Goal: Task Accomplishment & Management: Use online tool/utility

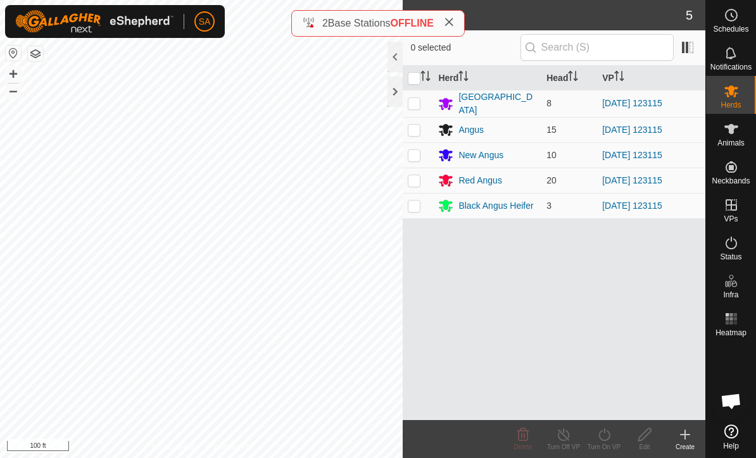
click at [422, 178] on td at bounding box center [418, 180] width 30 height 25
checkbox input "true"
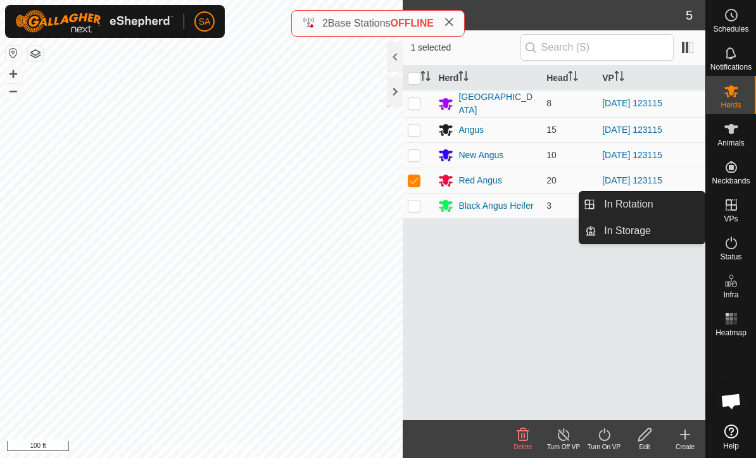
click at [672, 205] on link "In Rotation" at bounding box center [650, 204] width 108 height 25
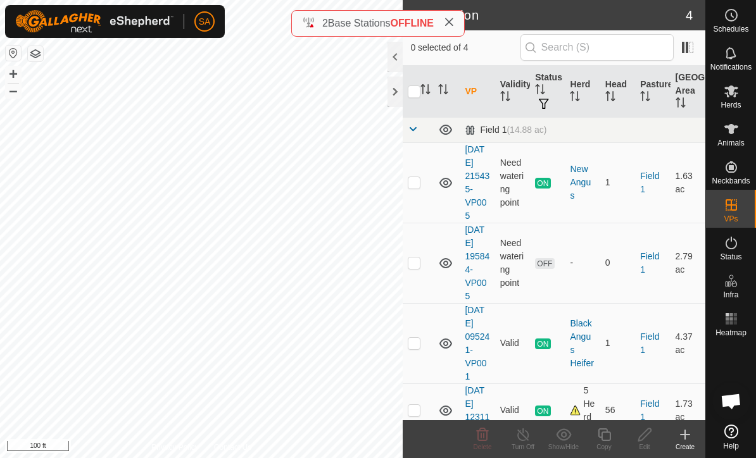
click at [417, 184] on p-checkbox at bounding box center [414, 182] width 13 height 10
checkbox input "true"
click at [419, 269] on td at bounding box center [418, 263] width 30 height 80
checkbox input "true"
click at [422, 352] on td at bounding box center [418, 343] width 30 height 80
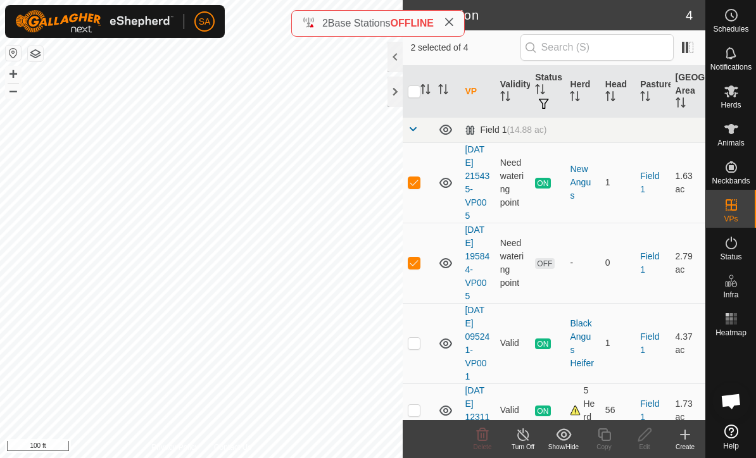
checkbox input "true"
click at [422, 188] on td at bounding box center [418, 182] width 30 height 80
checkbox input "false"
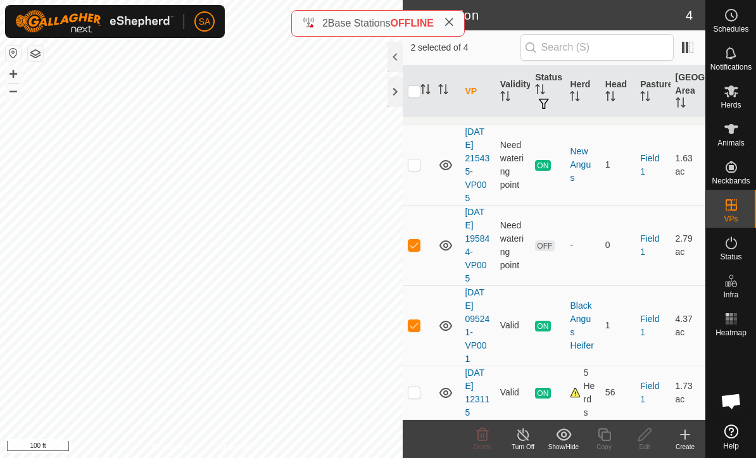
scroll to position [17, 0]
click at [415, 395] on p-checkbox at bounding box center [414, 393] width 13 height 10
checkbox input "true"
click at [420, 313] on td at bounding box center [418, 326] width 30 height 80
checkbox input "false"
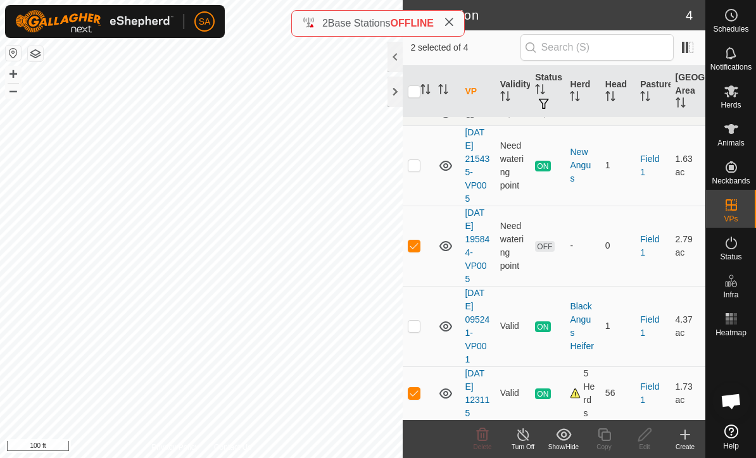
click at [416, 241] on p-checkbox at bounding box center [414, 246] width 13 height 10
click at [417, 241] on p-checkbox at bounding box center [414, 246] width 13 height 10
click at [414, 251] on p-checkbox at bounding box center [414, 246] width 13 height 10
checkbox input "false"
click at [739, 94] on es-mob-svg-icon at bounding box center [731, 91] width 23 height 20
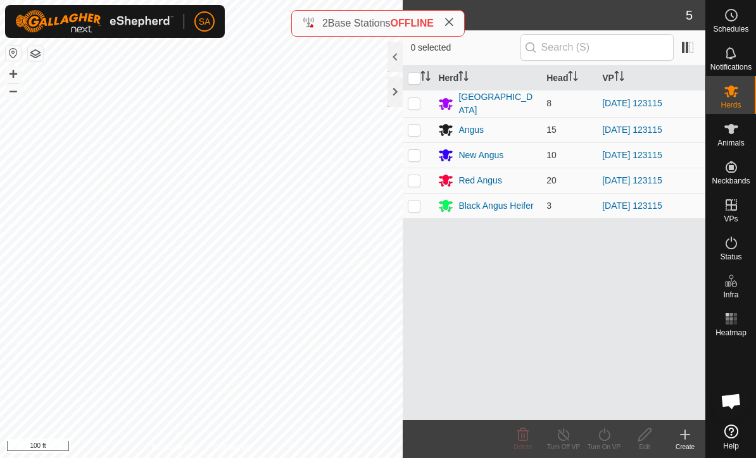
click at [416, 75] on input "checkbox" at bounding box center [414, 78] width 13 height 13
checkbox input "true"
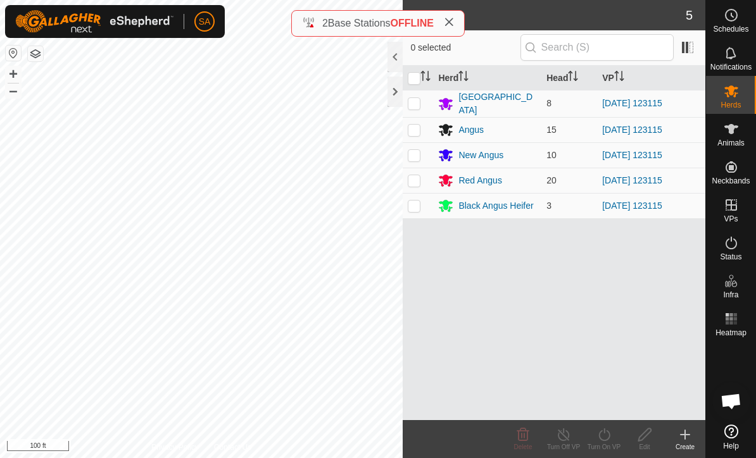
checkbox input "true"
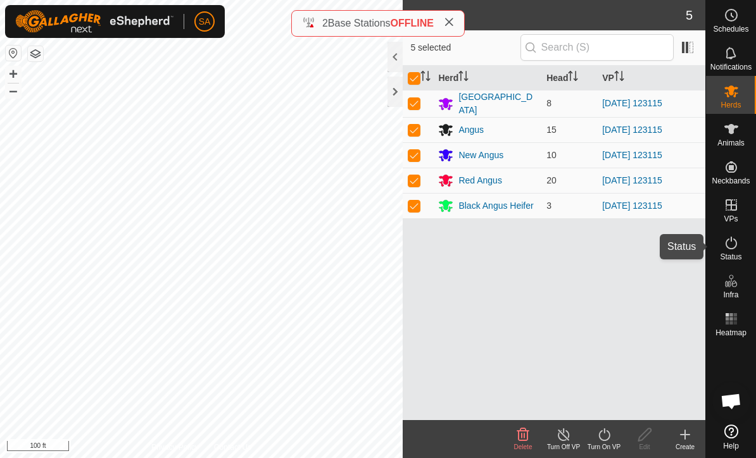
click at [734, 250] on icon at bounding box center [731, 243] width 15 height 15
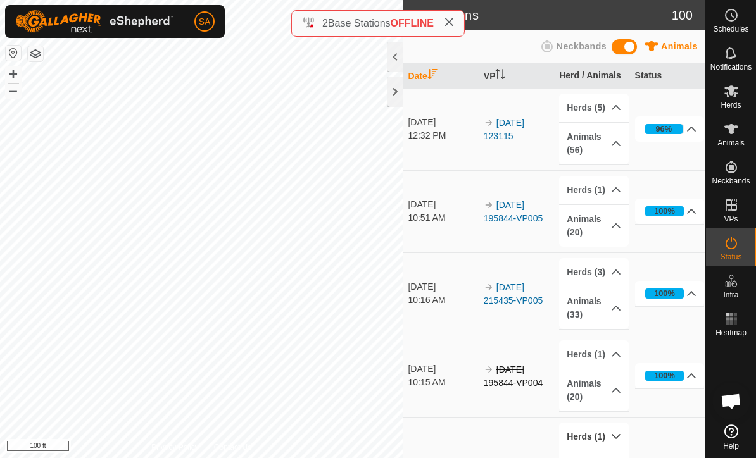
click at [606, 434] on p-accordion-header "Herds (1)" at bounding box center [594, 437] width 70 height 28
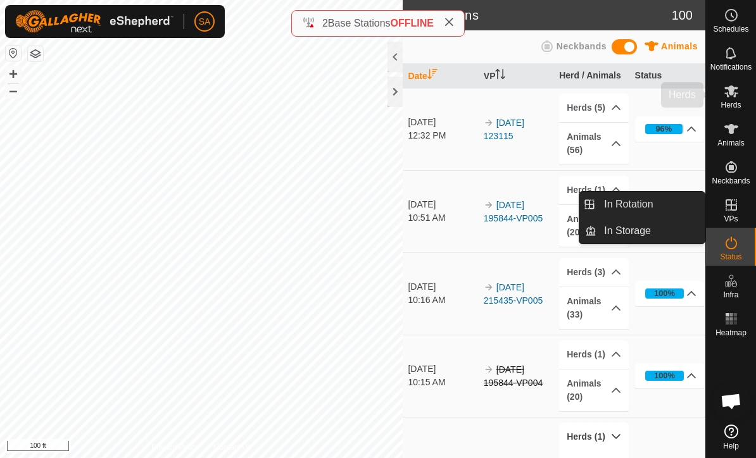
click at [732, 101] on span "Herds" at bounding box center [731, 105] width 20 height 8
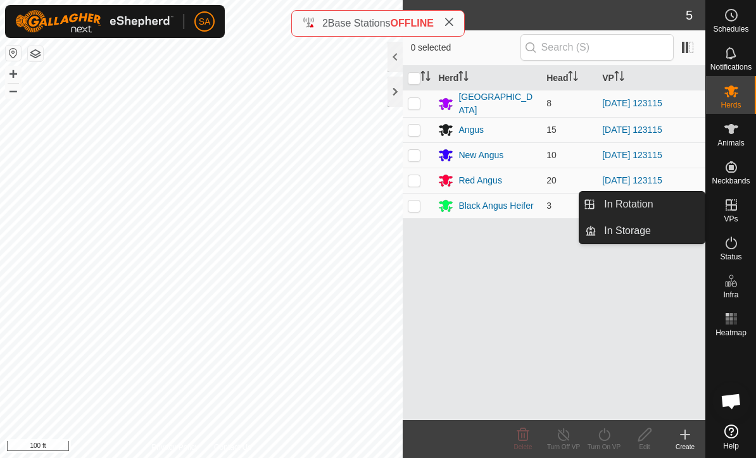
click at [729, 92] on icon at bounding box center [731, 91] width 14 height 12
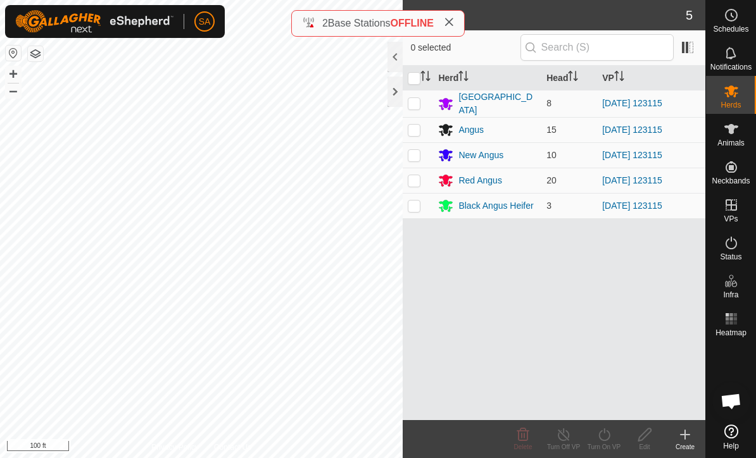
click at [417, 80] on input "checkbox" at bounding box center [414, 78] width 13 height 13
checkbox input "true"
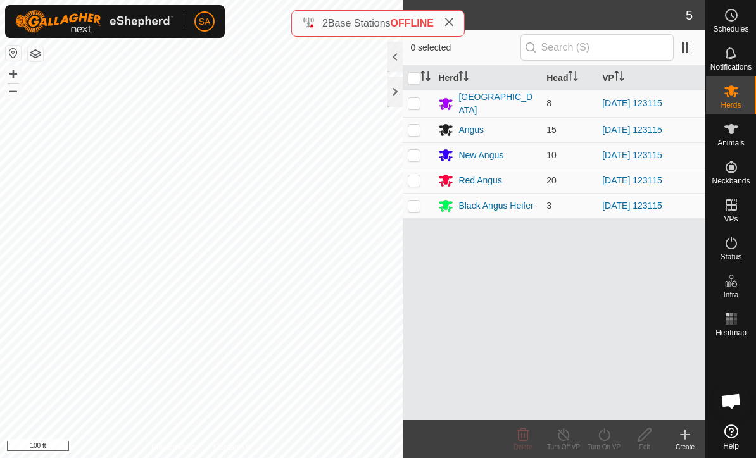
checkbox input "true"
click at [609, 436] on icon at bounding box center [604, 434] width 16 height 15
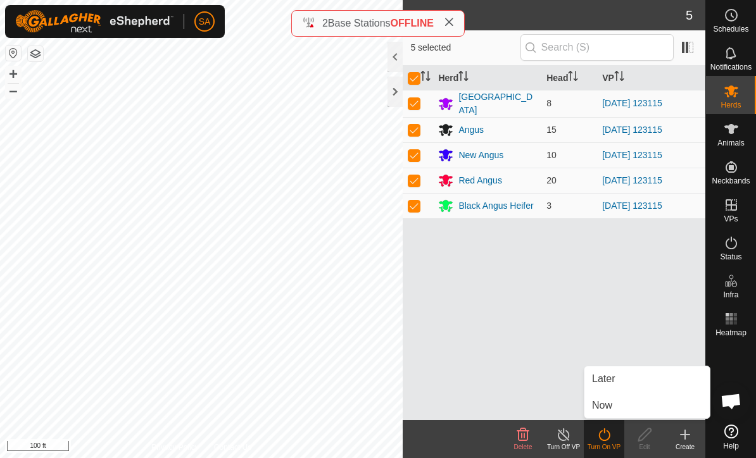
click at [638, 413] on link "Now" at bounding box center [646, 405] width 125 height 25
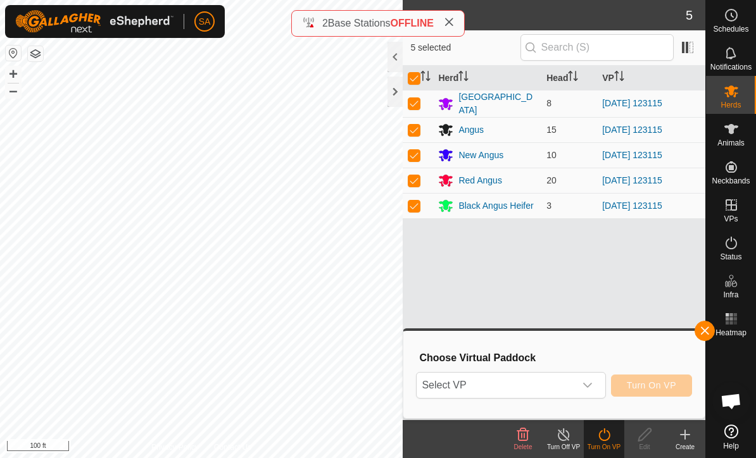
click at [580, 378] on div "dropdown trigger" at bounding box center [587, 385] width 25 height 25
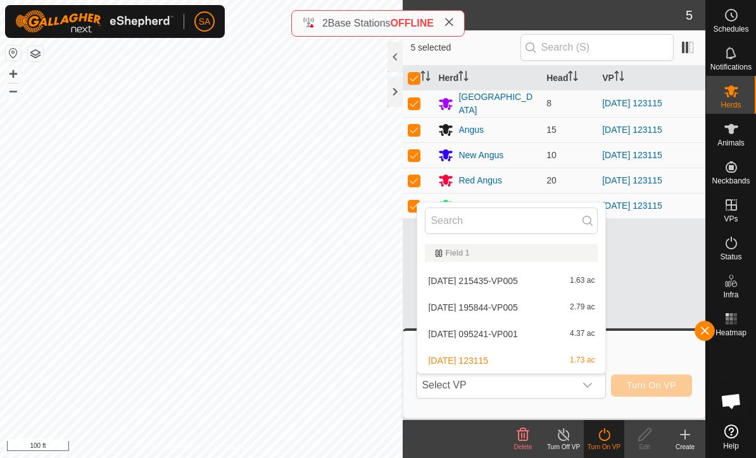
click at [572, 350] on li "[DATE] 123115 1.73 ac" at bounding box center [511, 360] width 188 height 25
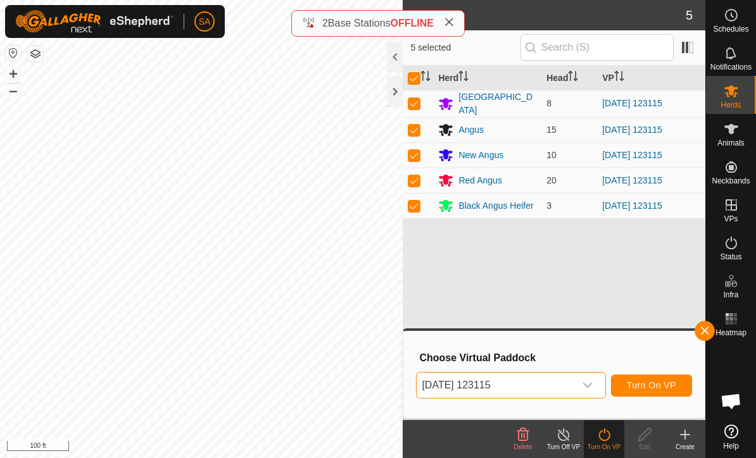
click at [669, 395] on button "Turn On VP" at bounding box center [651, 386] width 81 height 22
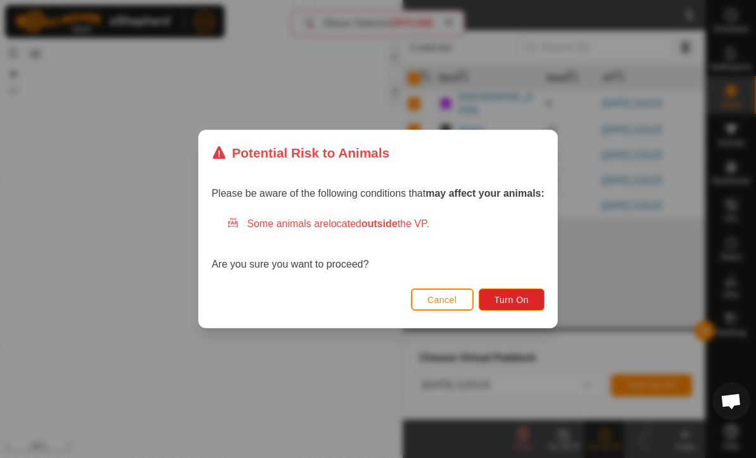
click at [518, 301] on span "Turn On" at bounding box center [512, 300] width 34 height 10
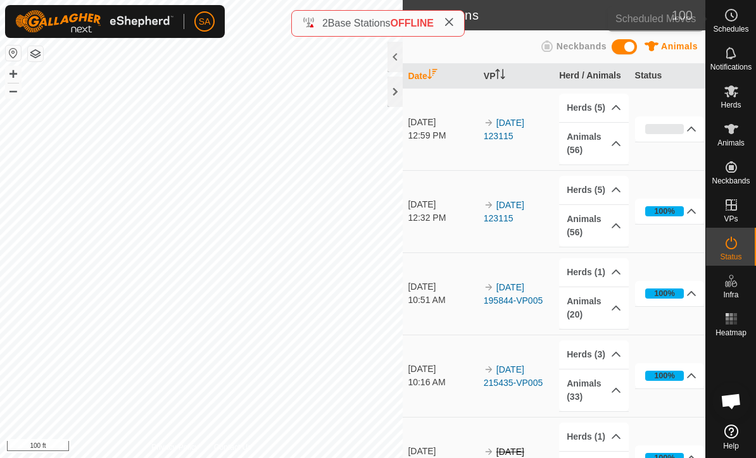
click at [719, 3] on div "Schedules" at bounding box center [731, 19] width 50 height 38
